Goal: Find specific page/section

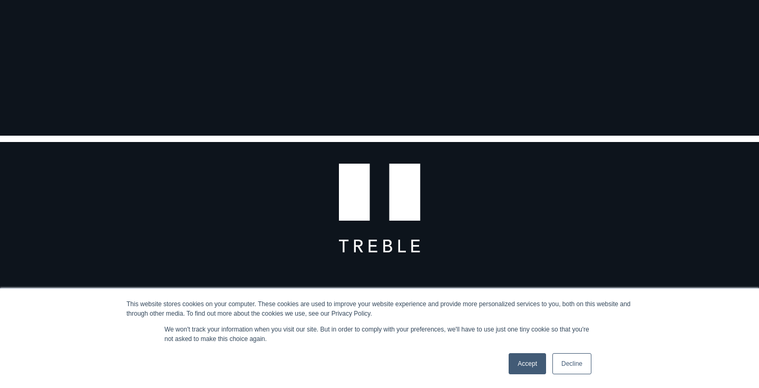
click at [525, 359] on link "Accept" at bounding box center [527, 363] width 37 height 21
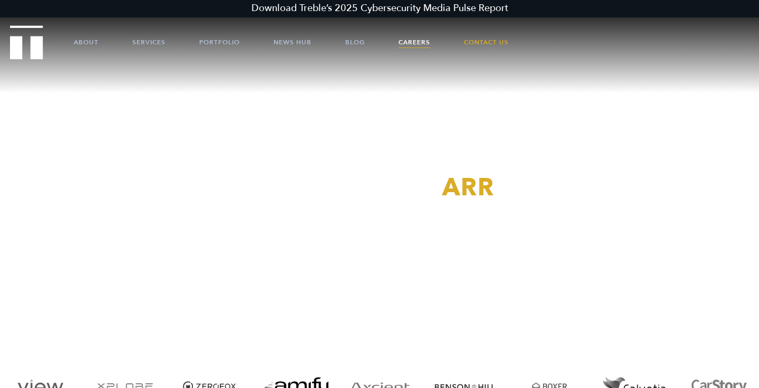
click at [418, 38] on link "Careers" at bounding box center [415, 42] width 32 height 32
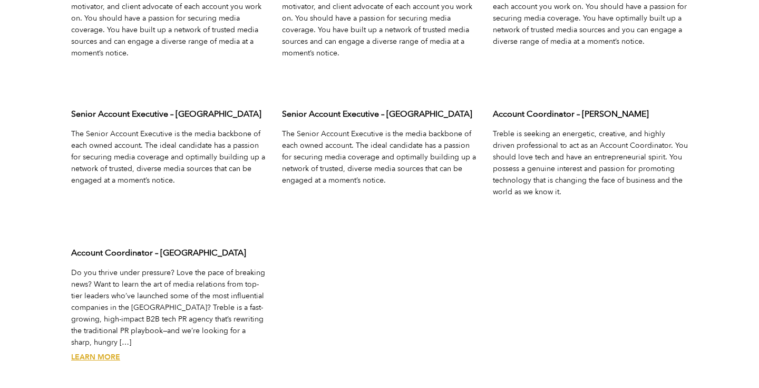
scroll to position [3429, 0]
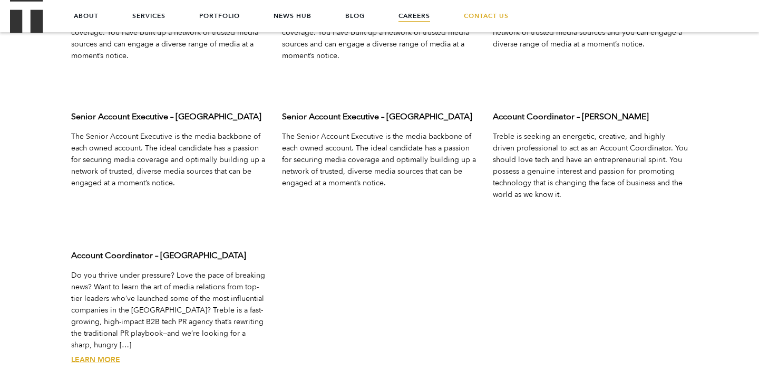
click at [114, 354] on link "Learn More" at bounding box center [95, 359] width 49 height 10
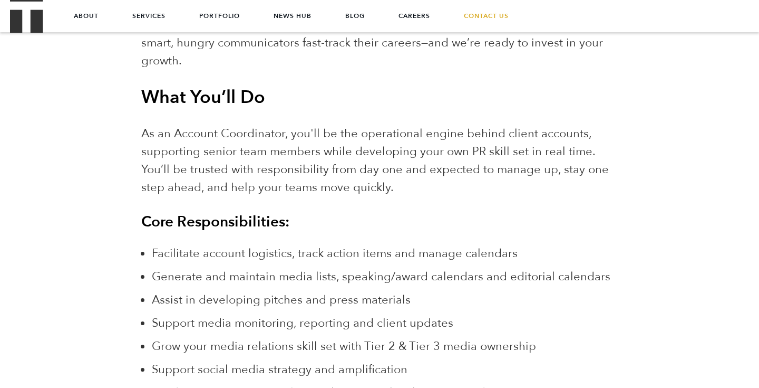
scroll to position [853, 0]
